Goal: Check status

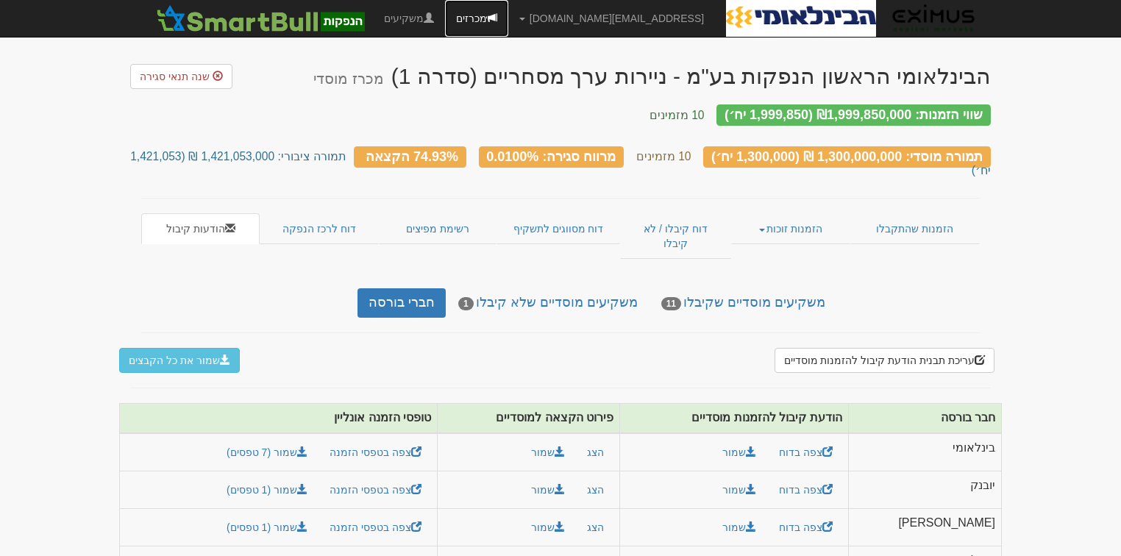
click at [508, 18] on link "מכרזים" at bounding box center [476, 18] width 63 height 37
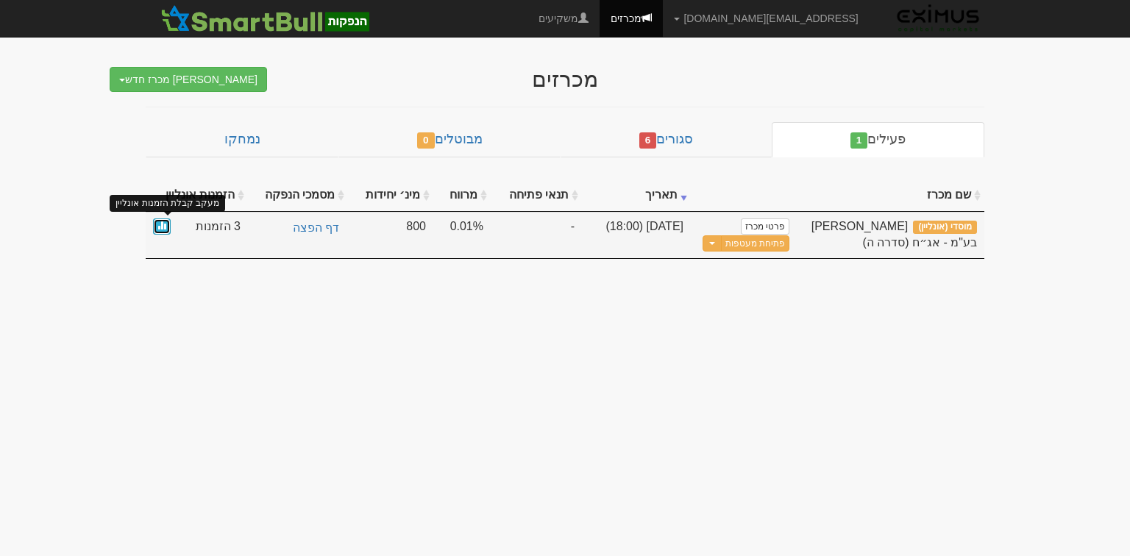
click at [160, 225] on span at bounding box center [161, 225] width 9 height 9
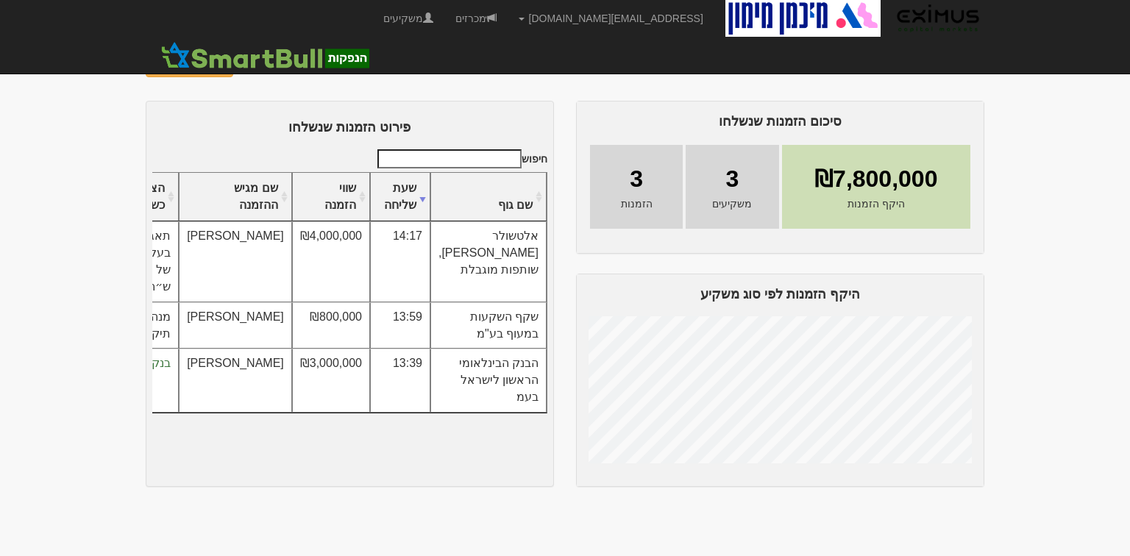
click at [245, 60] on img at bounding box center [254, 65] width 18 height 18
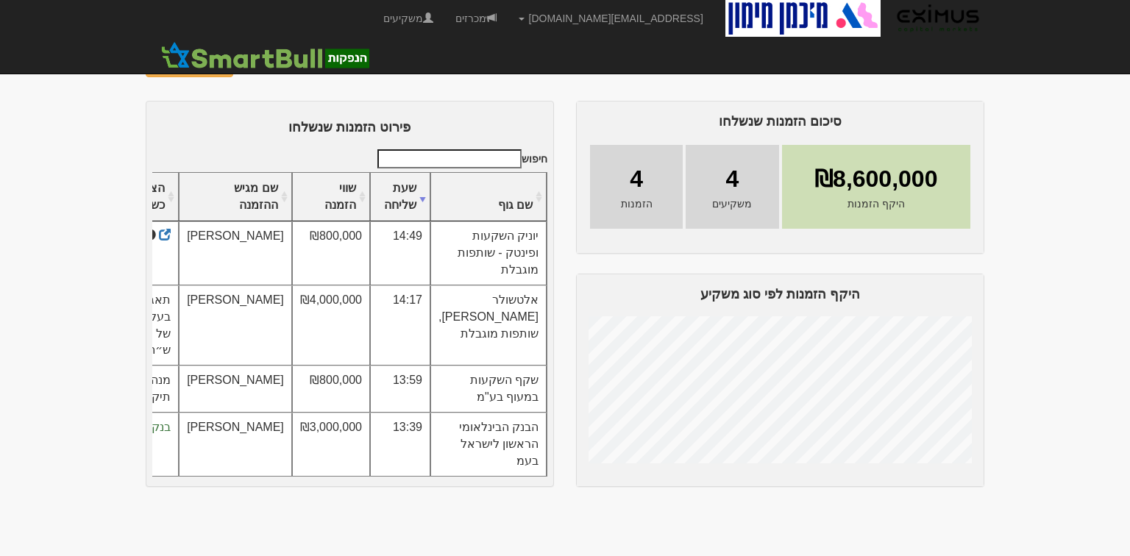
click at [252, 67] on img at bounding box center [254, 65] width 18 height 18
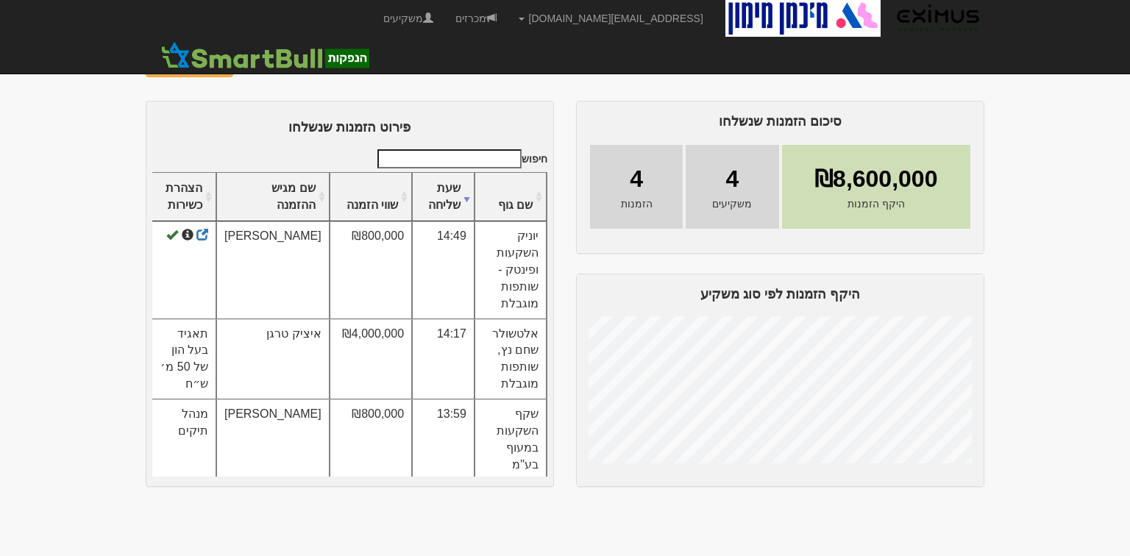
click at [17, 153] on body "[EMAIL_ADDRESS][DOMAIN_NAME] הגדרות חשבונות הנפקה תבניות הודעות קיבול" at bounding box center [565, 278] width 1130 height 556
